Goal: Task Accomplishment & Management: Complete application form

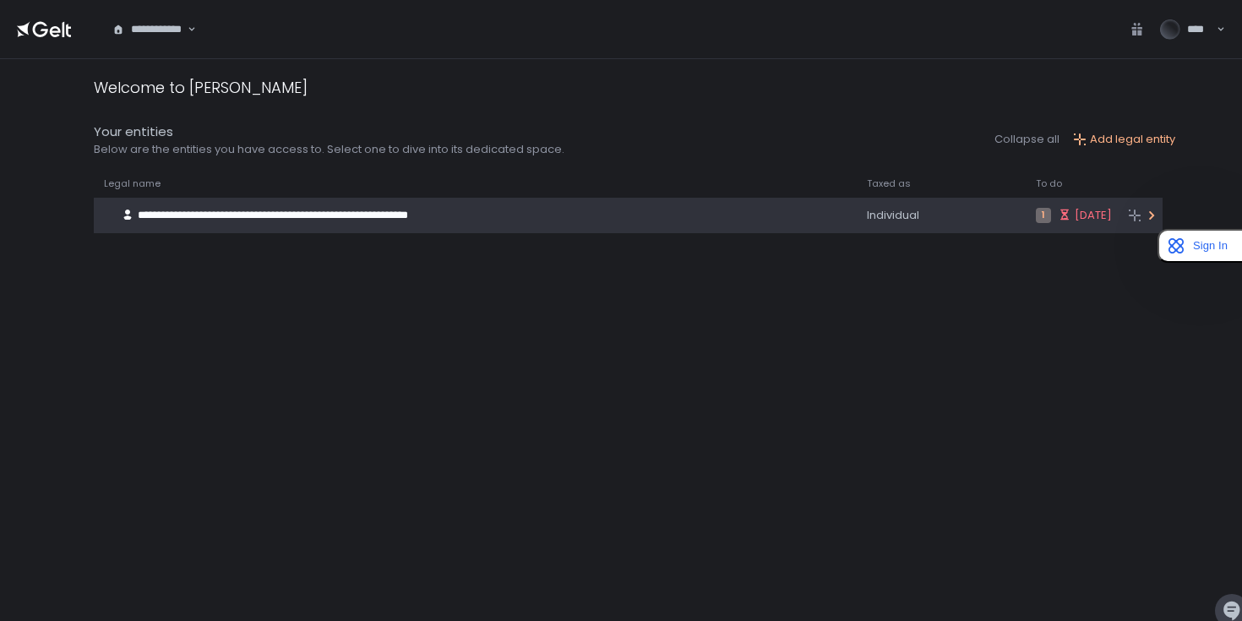
click at [760, 217] on div "**********" at bounding box center [456, 215] width 724 height 32
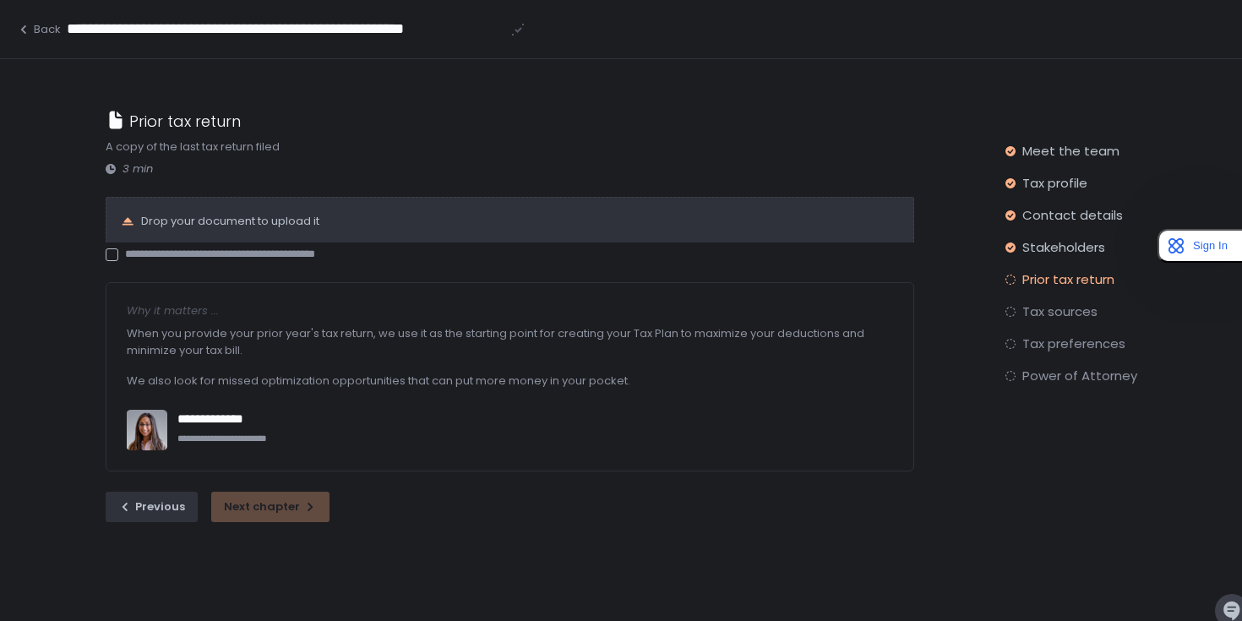
click at [180, 223] on div "Drop your document to upload it" at bounding box center [510, 220] width 809 height 46
click at [128, 225] on div "Drop your document to upload it" at bounding box center [510, 220] width 809 height 46
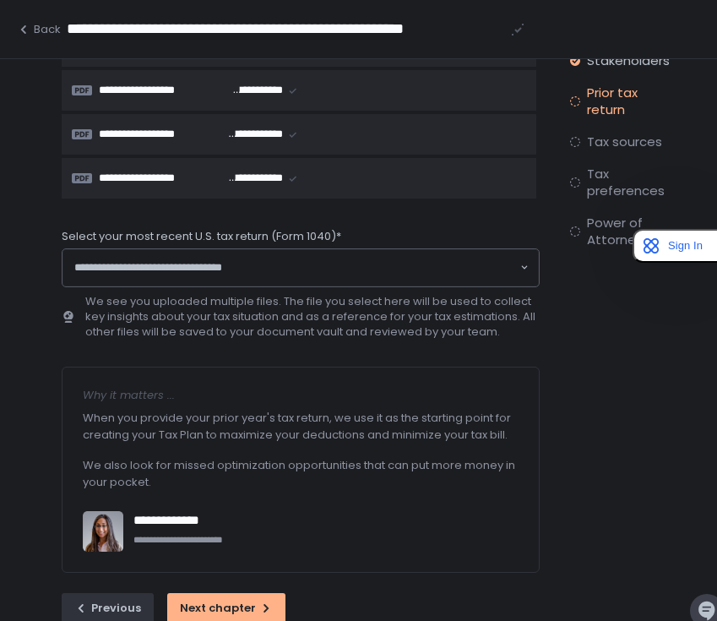
scroll to position [257, 0]
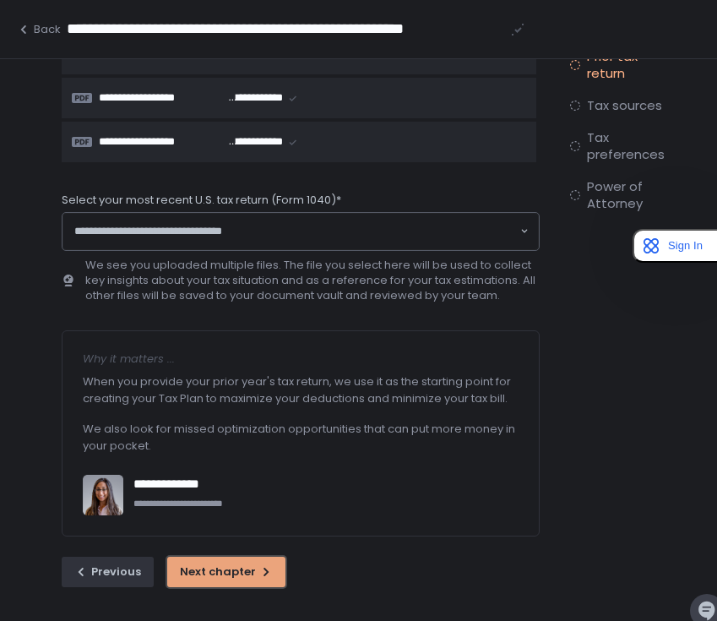
click at [221, 574] on div "Next chapter" at bounding box center [226, 571] width 93 height 15
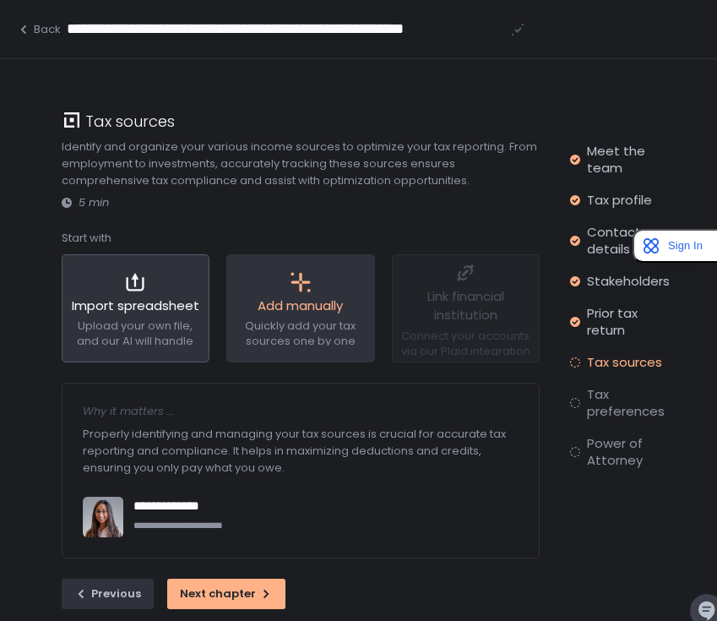
click at [308, 290] on icon at bounding box center [301, 282] width 22 height 22
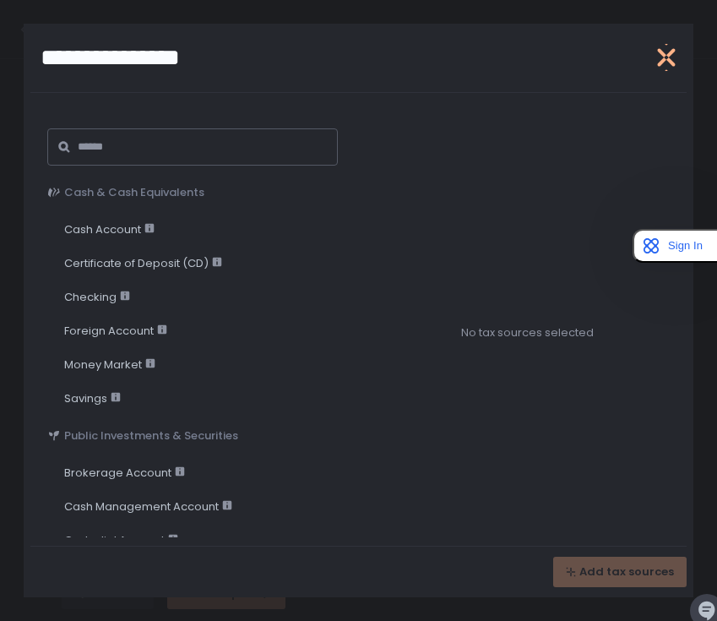
click at [670, 53] on icon "button" at bounding box center [667, 58] width 18 height 34
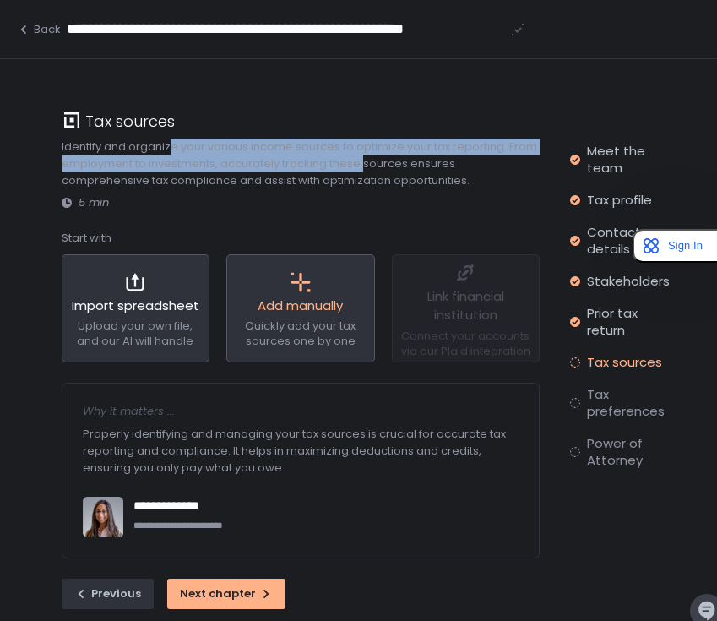
drag, startPoint x: 171, startPoint y: 146, endPoint x: 365, endPoint y: 169, distance: 194.8
click at [365, 169] on div "Identify and organize your various income sources to optimize your tax reportin…" at bounding box center [301, 164] width 478 height 51
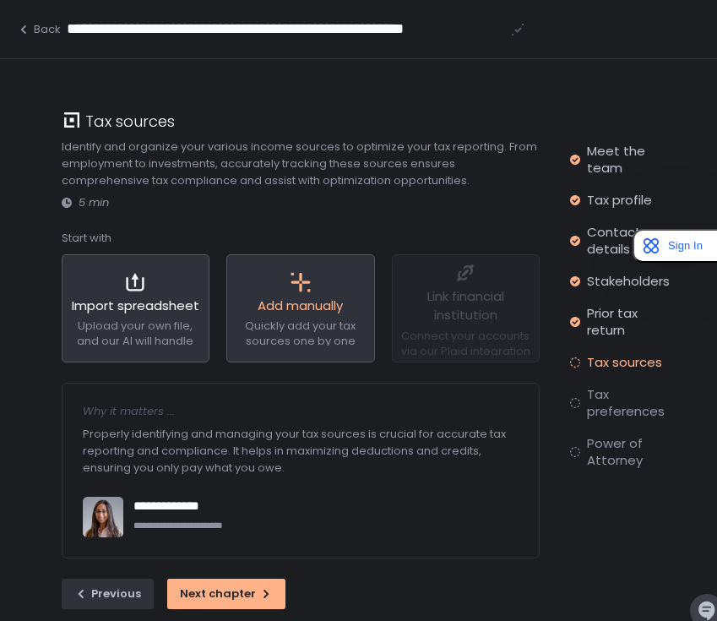
click at [425, 170] on div "Identify and organize your various income sources to optimize your tax reportin…" at bounding box center [301, 164] width 478 height 51
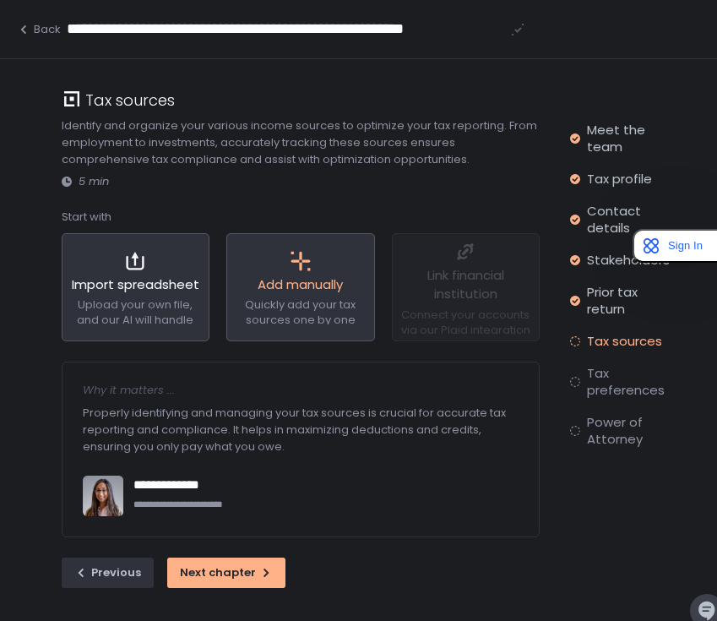
scroll to position [40, 0]
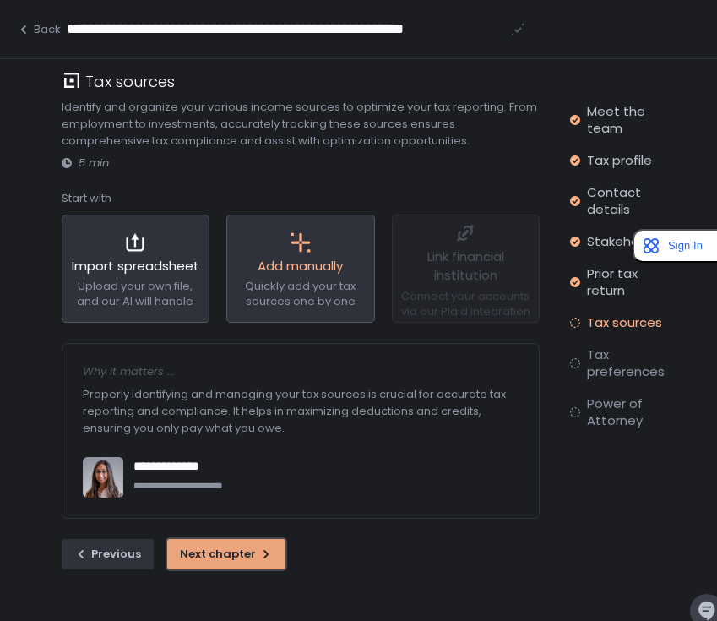
click at [232, 559] on div "Next chapter" at bounding box center [226, 553] width 93 height 15
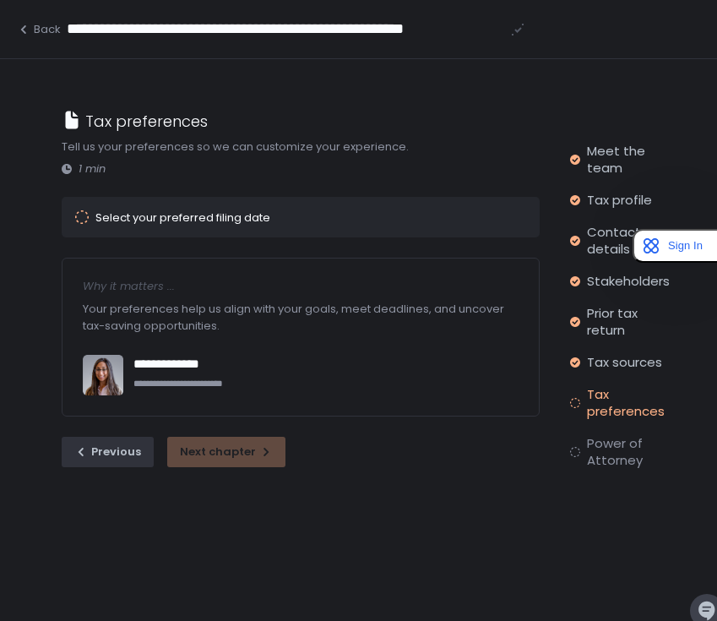
click at [148, 214] on div "Select your preferred filing date" at bounding box center [182, 217] width 175 height 11
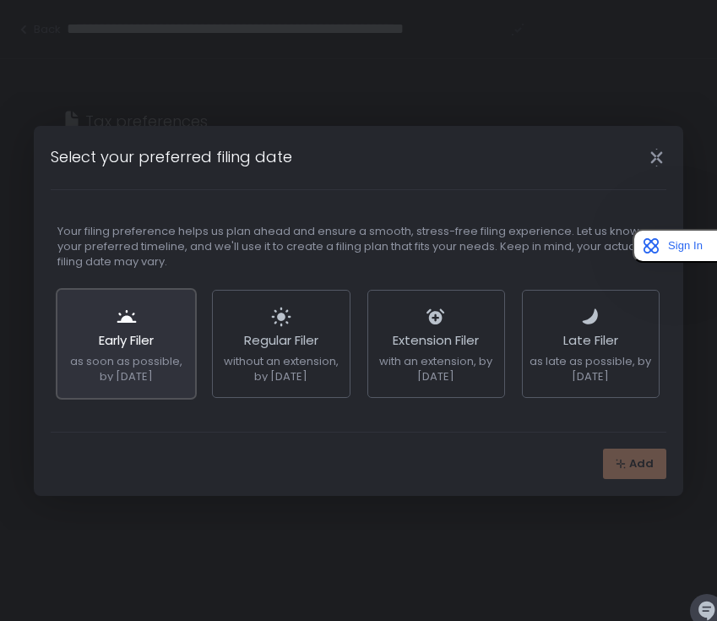
click at [132, 340] on span "Early Filer" at bounding box center [126, 340] width 55 height 18
click at [622, 462] on icon "button" at bounding box center [621, 463] width 9 height 9
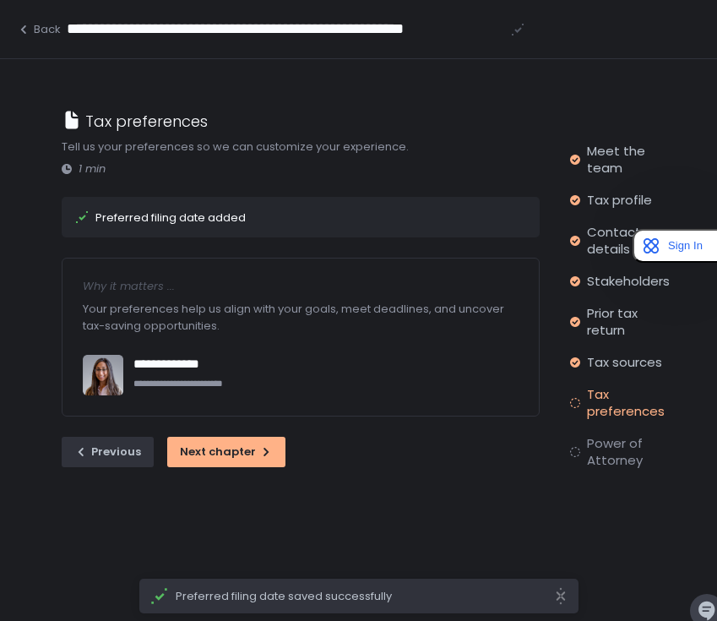
scroll to position [51, 0]
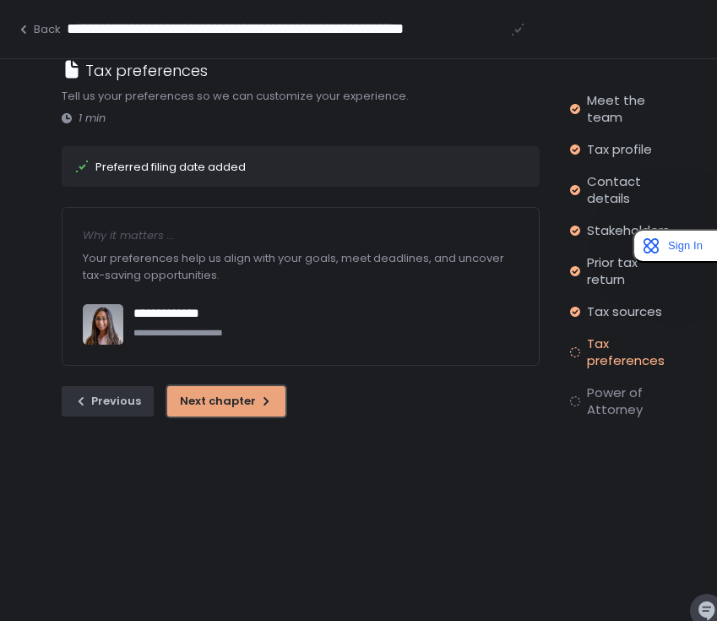
click at [247, 402] on div "Next chapter" at bounding box center [226, 401] width 93 height 15
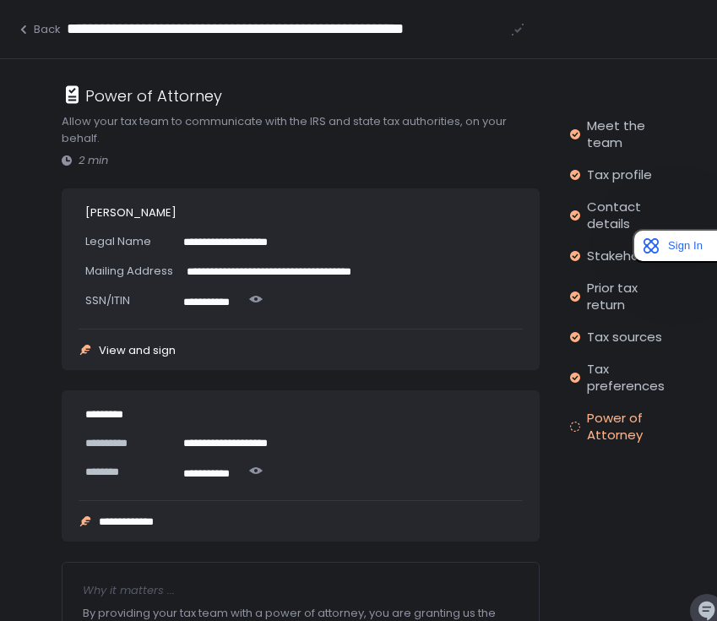
scroll to position [50, 0]
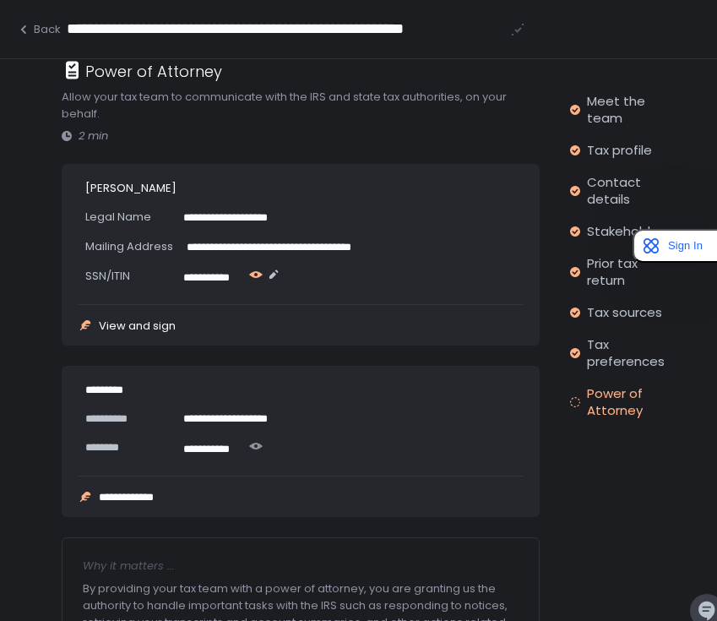
click at [259, 275] on icon "button" at bounding box center [256, 274] width 14 height 7
click at [256, 274] on icon "button" at bounding box center [256, 274] width 14 height 8
click at [257, 274] on icon "button" at bounding box center [264, 275] width 14 height 14
click at [258, 443] on icon "button" at bounding box center [256, 446] width 14 height 7
click at [259, 442] on icon "button" at bounding box center [266, 446] width 14 height 14
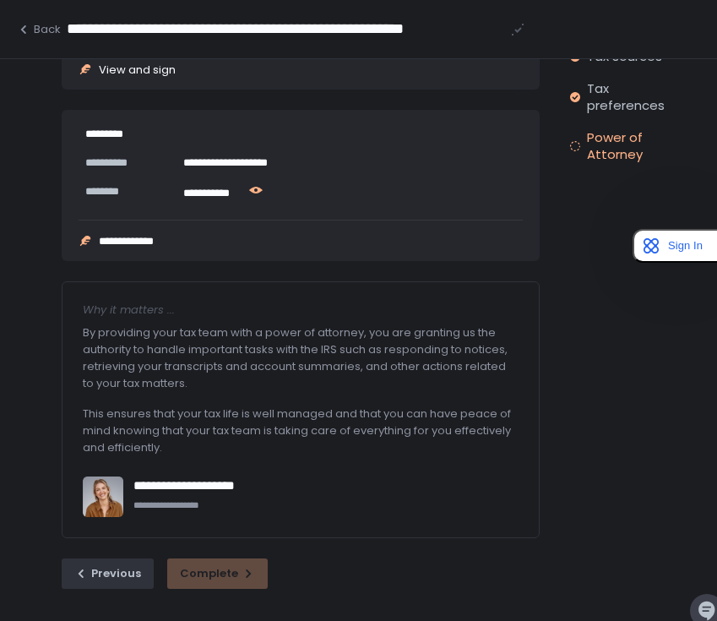
scroll to position [0, 0]
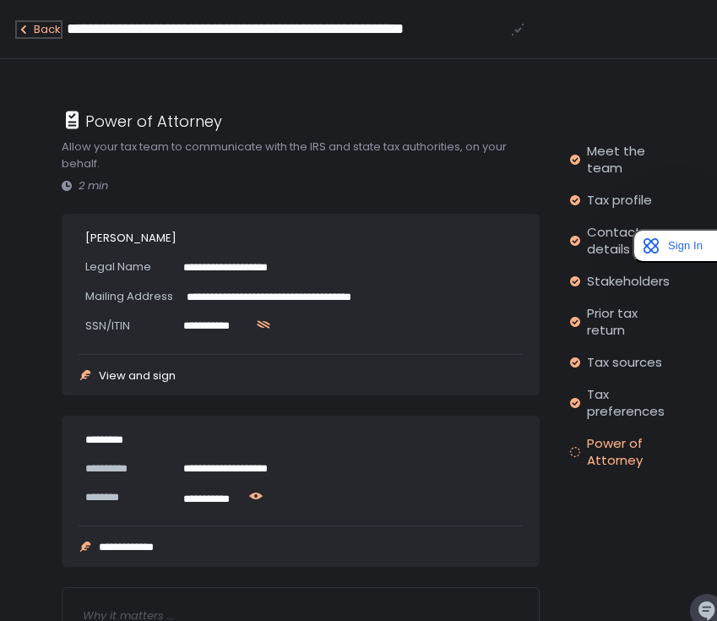
click at [47, 29] on div "Back" at bounding box center [39, 29] width 44 height 15
